Goal: Purchase product/service

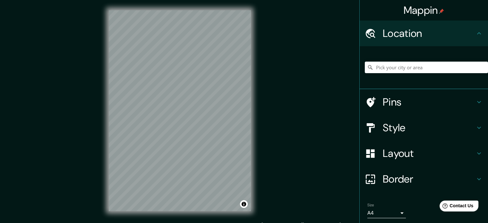
click at [395, 56] on div at bounding box center [426, 67] width 123 height 32
click at [392, 68] on input "Pick your city or area" at bounding box center [426, 68] width 123 height 12
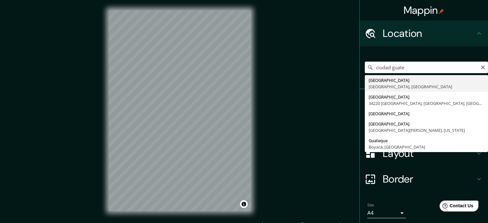
type input "[GEOGRAPHIC_DATA], [GEOGRAPHIC_DATA], [GEOGRAPHIC_DATA]"
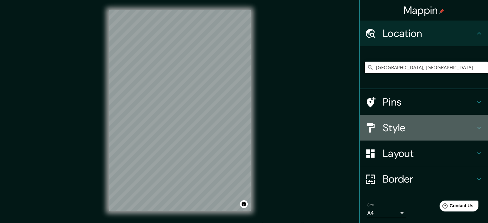
click at [466, 126] on h4 "Style" at bounding box center [429, 127] width 92 height 13
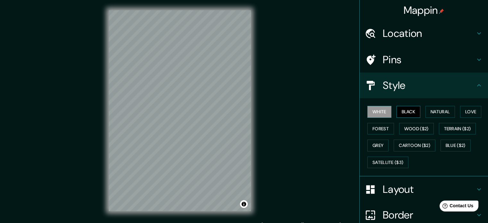
click at [400, 110] on button "Black" at bounding box center [409, 112] width 24 height 12
click at [408, 126] on button "Wood ($2)" at bounding box center [416, 129] width 35 height 12
click at [255, 122] on div "© Mapbox © OpenStreetMap Improve this map" at bounding box center [180, 110] width 163 height 221
click at [257, 64] on div "© Mapbox © OpenStreetMap Improve this map" at bounding box center [180, 110] width 163 height 221
click at [55, 144] on div "Mappin Location [GEOGRAPHIC_DATA], [GEOGRAPHIC_DATA], [GEOGRAPHIC_DATA] Pins St…" at bounding box center [244, 116] width 488 height 232
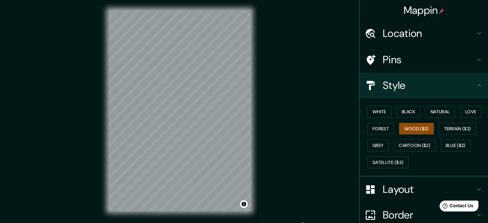
click at [264, 21] on div "Mappin Location [GEOGRAPHIC_DATA], [GEOGRAPHIC_DATA], [GEOGRAPHIC_DATA] Pins St…" at bounding box center [244, 116] width 488 height 232
click at [263, 122] on div "Mappin Location [GEOGRAPHIC_DATA], [GEOGRAPHIC_DATA], [GEOGRAPHIC_DATA] Pins St…" at bounding box center [244, 116] width 488 height 232
click at [453, 124] on button "Terrain ($2)" at bounding box center [457, 129] width 37 height 12
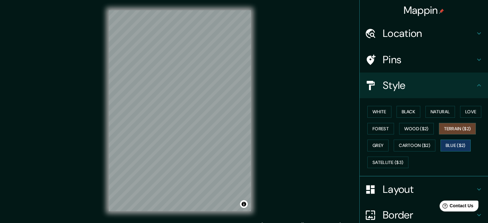
click at [452, 143] on button "Blue ($2)" at bounding box center [456, 146] width 30 height 12
click at [407, 138] on div "White Black Natural Love Forest Wood ($2) Terrain ($2) Grey Cartoon ($2) Blue (…" at bounding box center [426, 136] width 123 height 67
click at [409, 144] on button "Cartoon ($2)" at bounding box center [415, 146] width 42 height 12
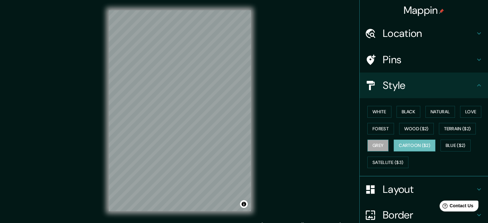
click at [377, 143] on button "Grey" at bounding box center [378, 146] width 21 height 12
click at [414, 145] on button "Cartoon ($2)" at bounding box center [415, 146] width 42 height 12
click at [400, 163] on button "Satellite ($3)" at bounding box center [388, 163] width 41 height 12
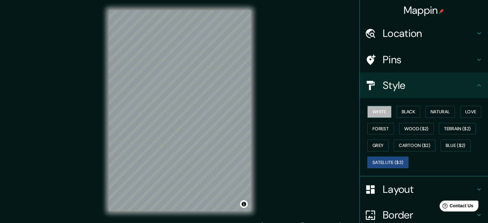
click at [378, 114] on button "White" at bounding box center [380, 112] width 24 height 12
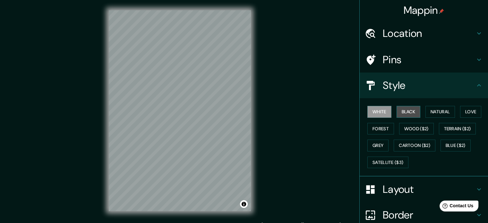
click at [397, 113] on button "Black" at bounding box center [409, 112] width 24 height 12
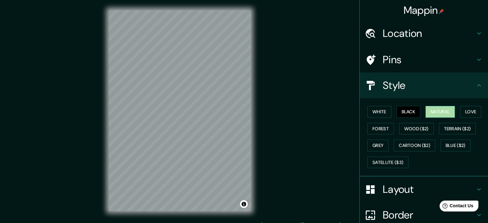
click at [438, 114] on button "Natural" at bounding box center [441, 112] width 30 height 12
click at [469, 107] on button "Love" at bounding box center [470, 112] width 21 height 12
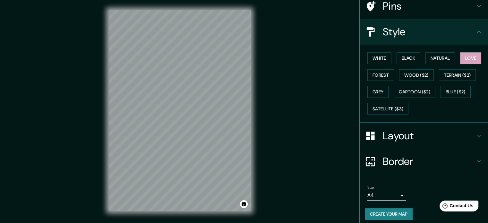
scroll to position [57, 0]
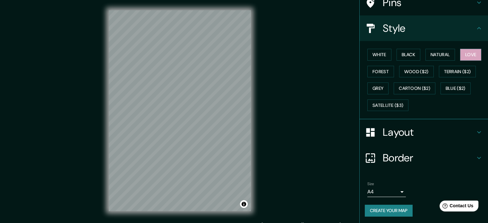
click at [457, 131] on h4 "Layout" at bounding box center [429, 132] width 92 height 13
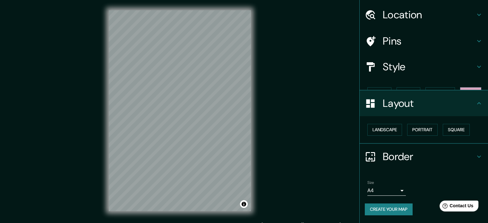
scroll to position [7, 0]
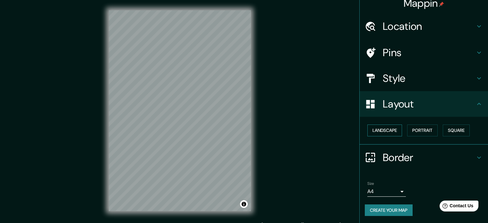
click at [388, 126] on button "Landscape" at bounding box center [385, 131] width 35 height 12
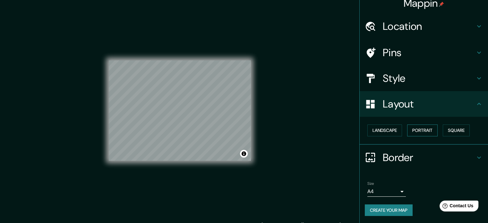
click at [410, 125] on button "Portrait" at bounding box center [422, 131] width 30 height 12
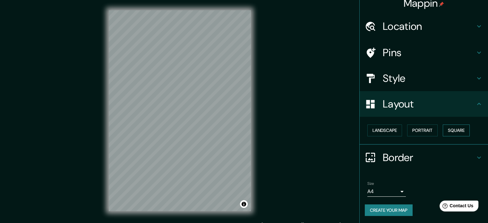
click at [457, 132] on button "Square" at bounding box center [456, 131] width 27 height 12
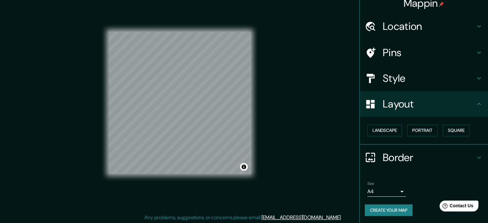
scroll to position [8, 0]
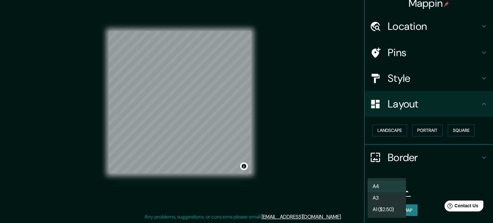
click at [394, 191] on body "Mappin Location [GEOGRAPHIC_DATA], [GEOGRAPHIC_DATA], [GEOGRAPHIC_DATA] Pins St…" at bounding box center [246, 103] width 493 height 223
click at [392, 194] on li "A3" at bounding box center [387, 198] width 39 height 12
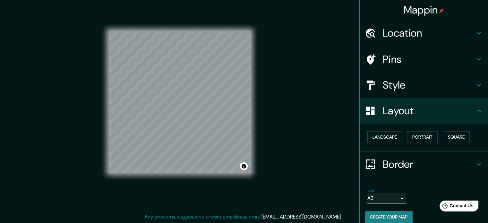
scroll to position [0, 0]
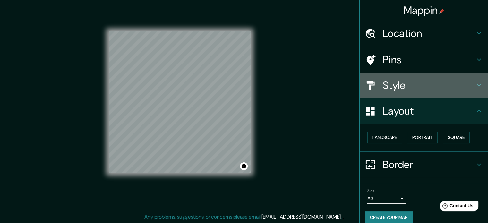
click at [476, 90] on div "Style" at bounding box center [424, 86] width 128 height 26
